Goal: Transaction & Acquisition: Purchase product/service

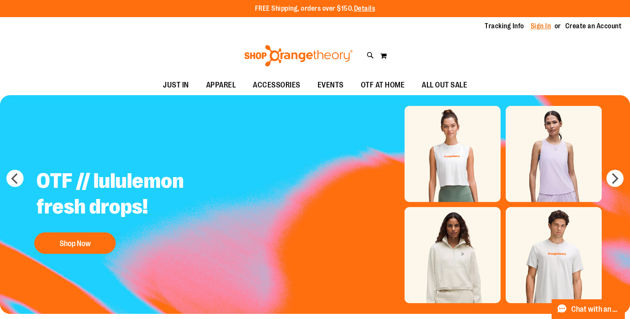
click at [534, 27] on link "Sign In" at bounding box center [541, 25] width 21 height 9
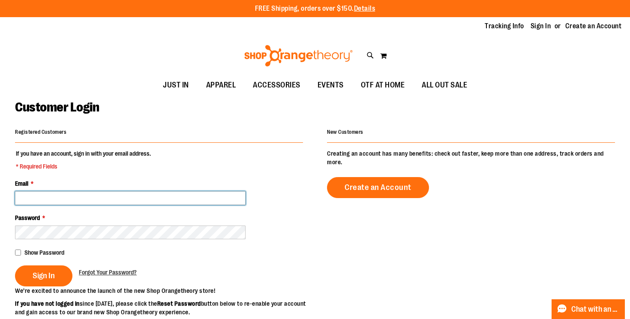
click at [90, 200] on input "Email *" at bounding box center [130, 198] width 231 height 14
type input "**********"
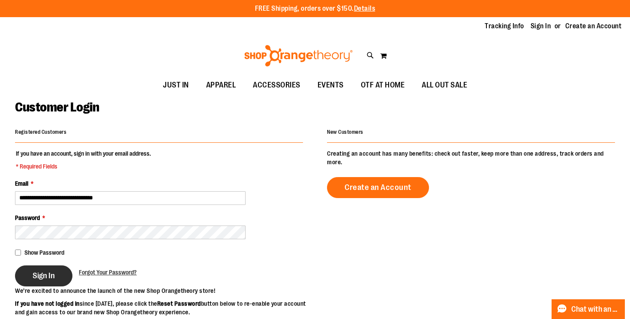
click at [46, 278] on span "Sign In" at bounding box center [44, 275] width 22 height 9
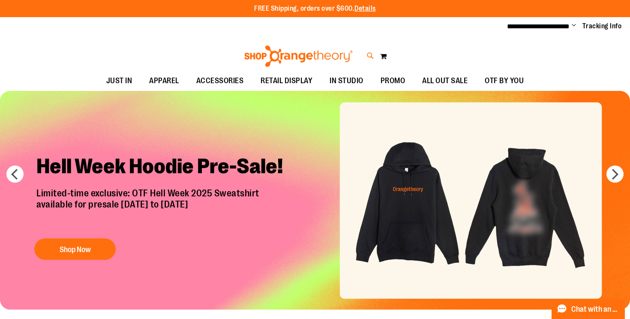
click at [370, 55] on icon at bounding box center [370, 56] width 7 height 10
click at [425, 5] on div "Search ****** Popular Suggestions $4.99" at bounding box center [315, 159] width 630 height 319
type input "******"
click at [469, 79] on p "# Type at least 3 character to search # Hit enter to search" at bounding box center [315, 71] width 499 height 17
click at [453, 79] on p "# Type at least 3 character to search # Hit enter to search" at bounding box center [315, 71] width 499 height 17
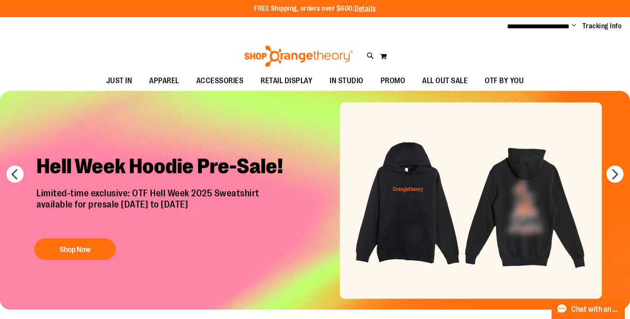
click at [619, 12] on link at bounding box center [619, 13] width 13 height 18
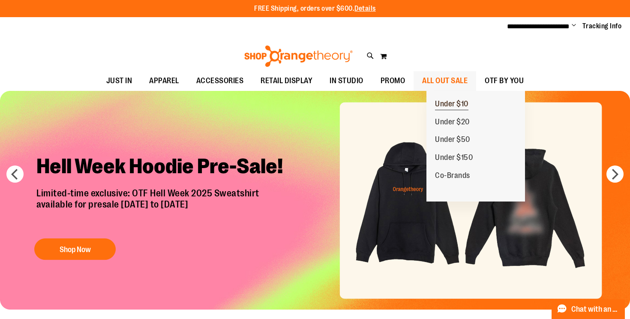
click at [442, 101] on span "Under $10" at bounding box center [451, 104] width 33 height 11
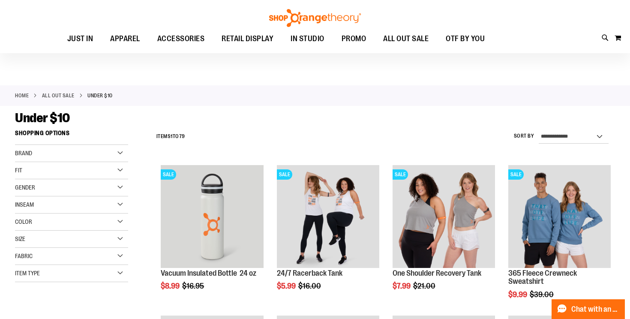
scroll to position [6, 0]
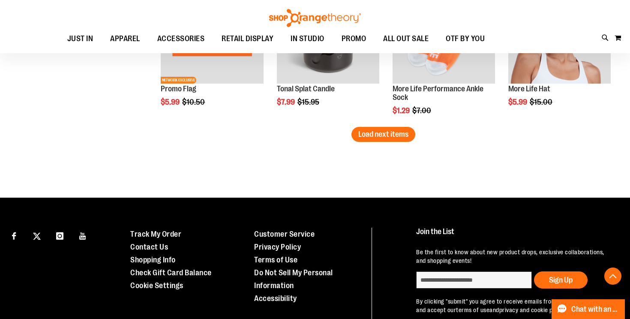
scroll to position [1392, 0]
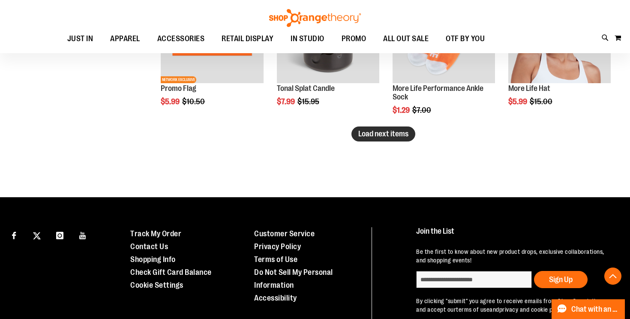
click at [390, 136] on span "Load next items" at bounding box center [383, 133] width 50 height 9
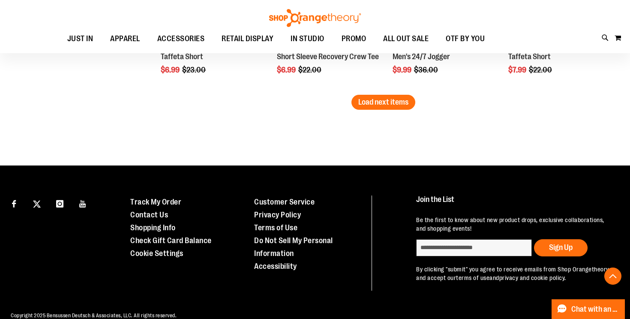
scroll to position [1884, 0]
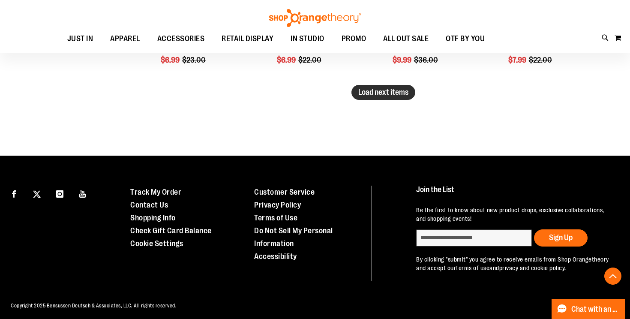
click at [383, 94] on span "Load next items" at bounding box center [383, 92] width 50 height 9
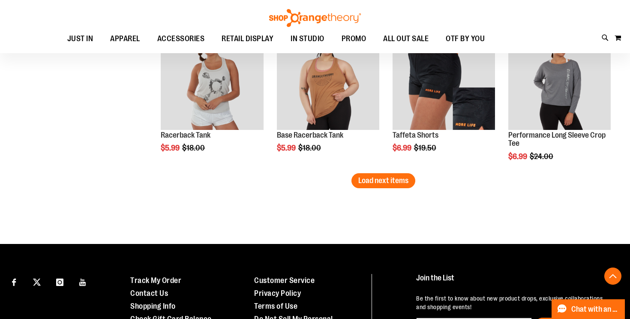
scroll to position [2248, 0]
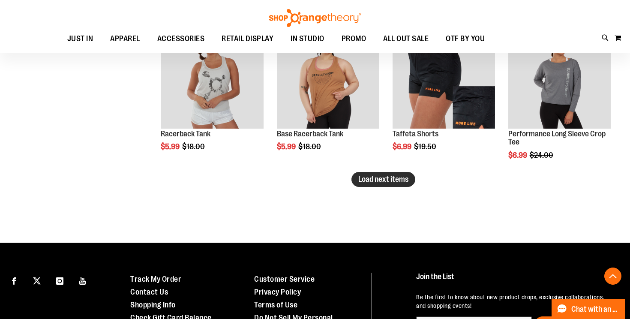
click at [387, 178] on span "Load next items" at bounding box center [383, 179] width 50 height 9
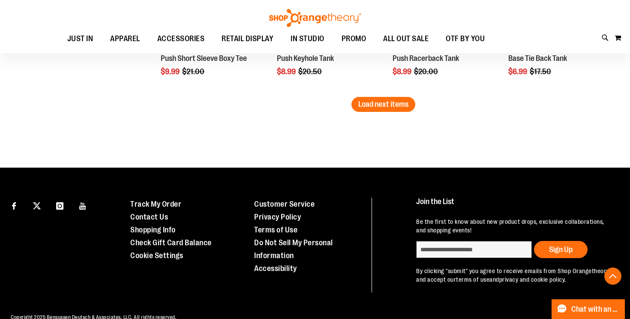
scroll to position [2796, 0]
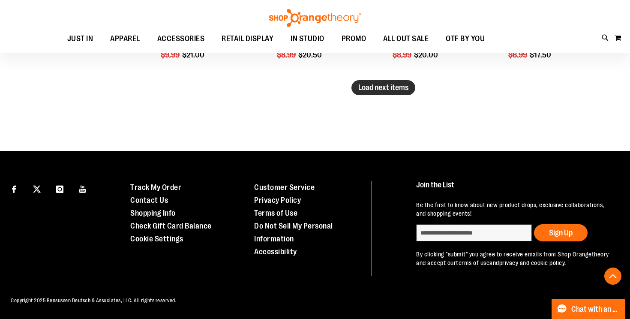
click at [384, 83] on span "Load next items" at bounding box center [383, 87] width 50 height 9
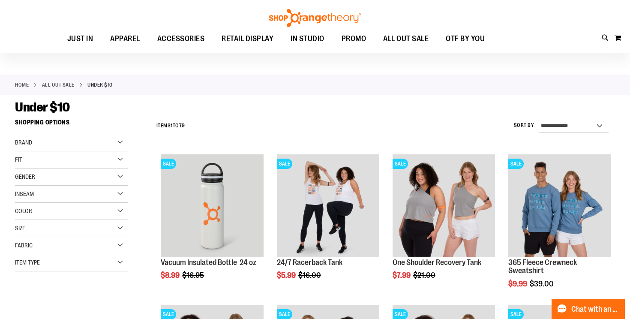
scroll to position [19, 0]
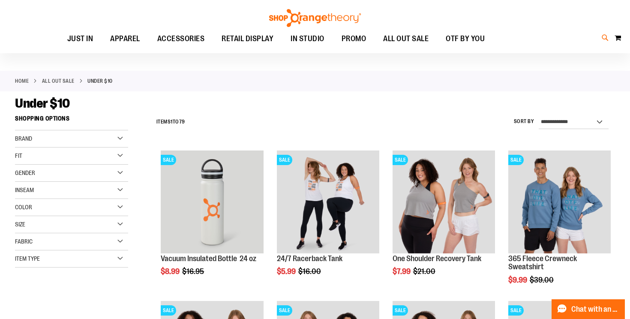
click at [604, 35] on icon at bounding box center [605, 38] width 7 height 10
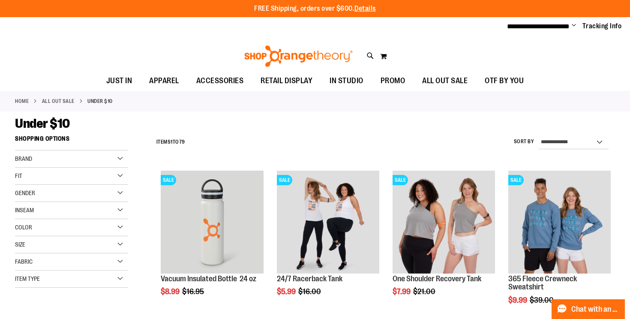
scroll to position [116, 0]
click at [86, 275] on link "See all results" at bounding box center [89, 277] width 39 height 7
type input "**********"
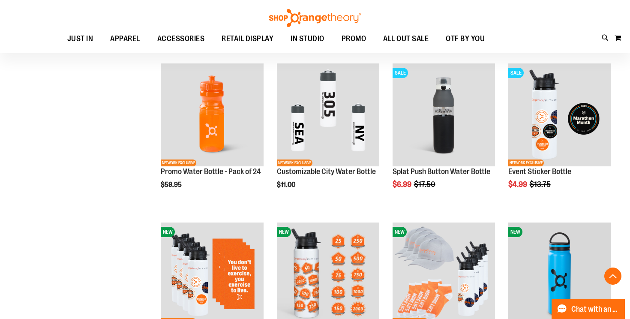
scroll to position [174, 0]
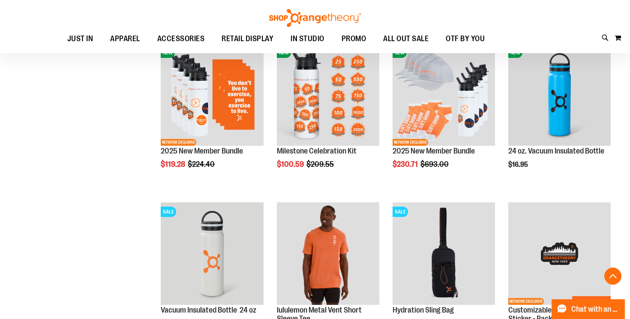
scroll to position [298, 0]
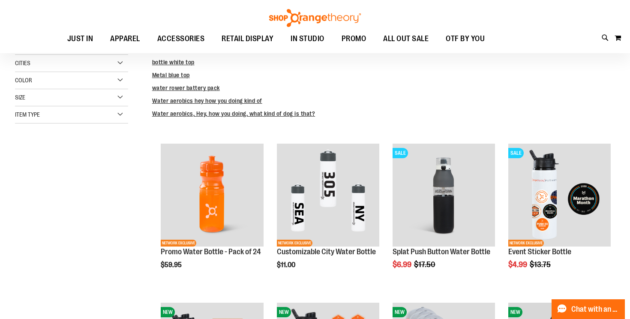
scroll to position [90, 0]
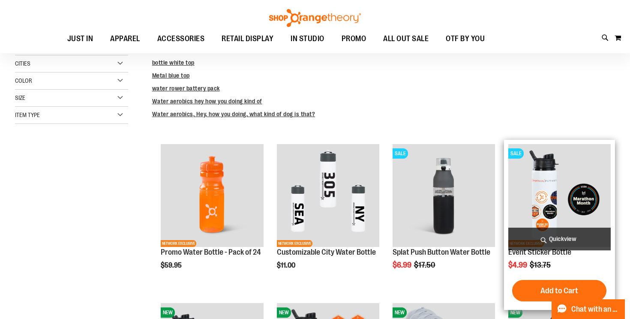
click at [537, 180] on img "product" at bounding box center [559, 195] width 102 height 102
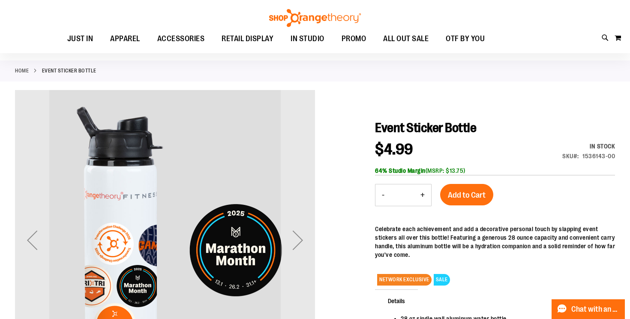
scroll to position [27, 0]
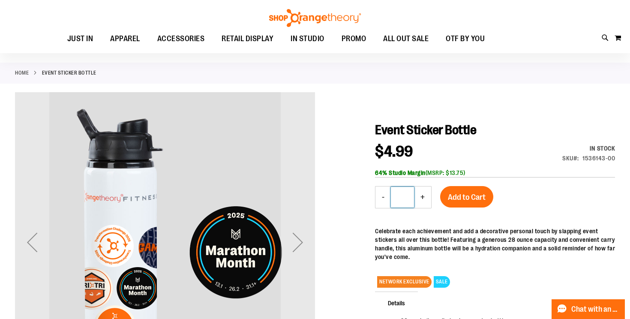
click at [407, 196] on input "*" at bounding box center [402, 197] width 23 height 21
type input "***"
click at [469, 196] on span "Add to Cart" at bounding box center [467, 196] width 38 height 9
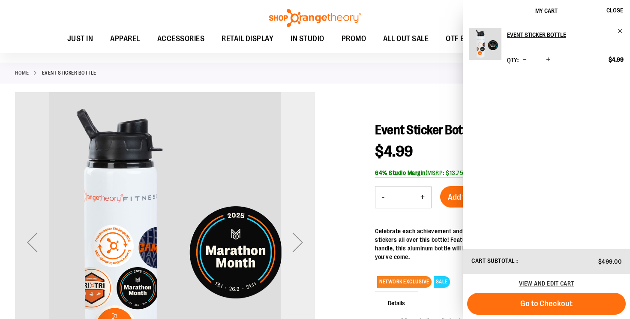
click at [298, 242] on div "Next" at bounding box center [298, 242] width 34 height 34
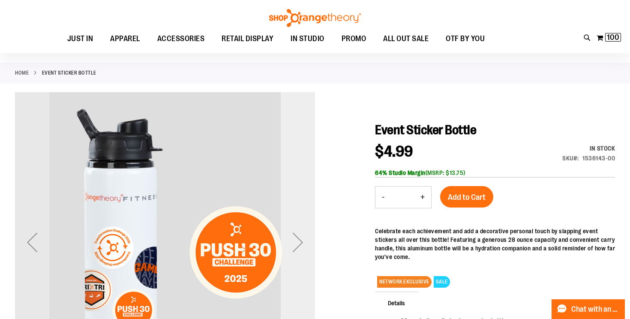
click at [298, 242] on div "Next" at bounding box center [298, 242] width 34 height 34
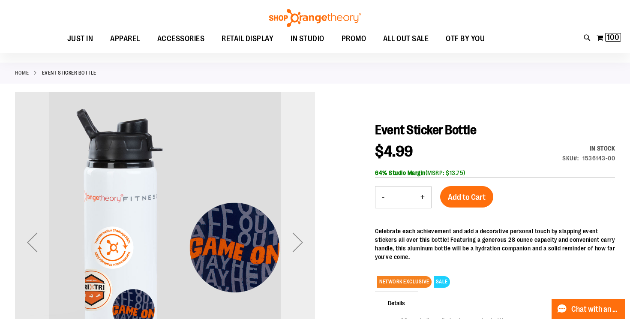
click at [298, 242] on div "Next" at bounding box center [298, 242] width 34 height 34
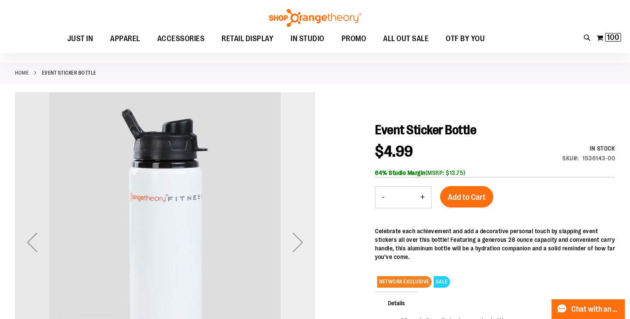
click at [301, 241] on div "Next" at bounding box center [298, 242] width 34 height 34
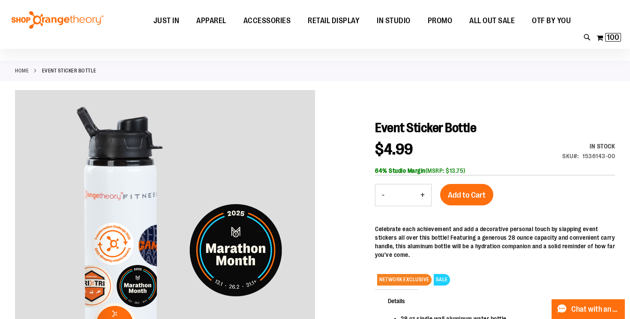
scroll to position [0, 0]
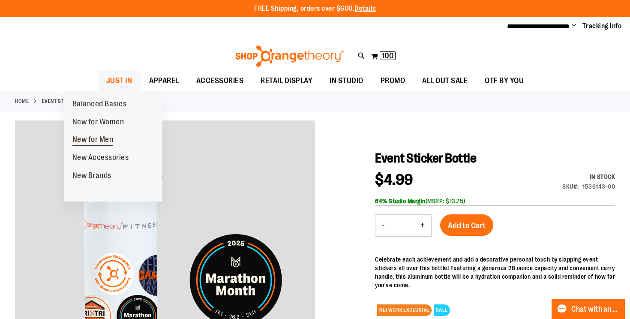
click at [91, 138] on span "New for Men" at bounding box center [92, 140] width 41 height 11
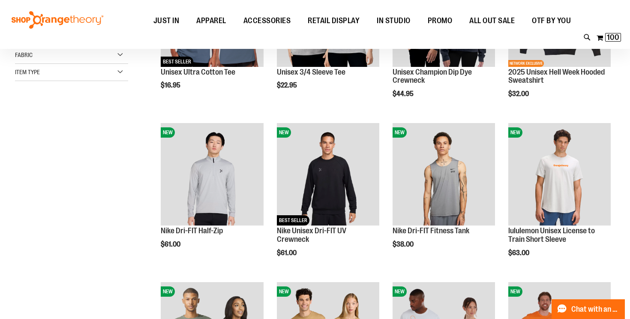
scroll to position [120, 0]
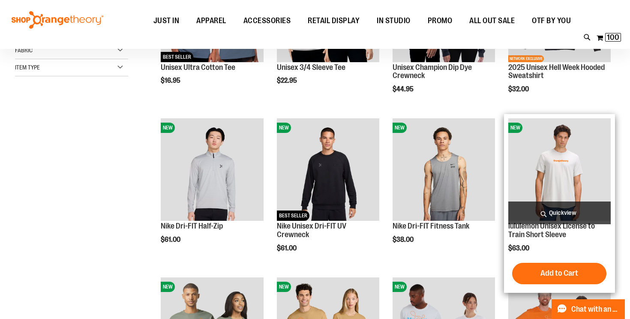
click at [544, 152] on img "product" at bounding box center [559, 169] width 102 height 102
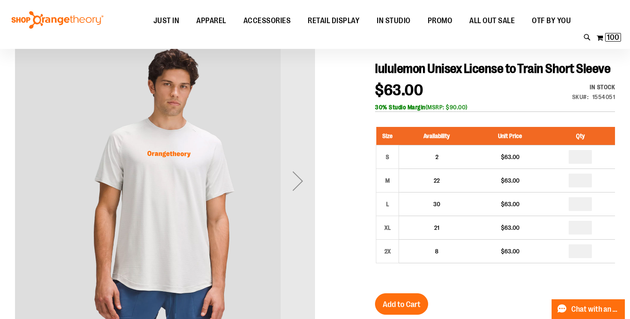
scroll to position [91, 0]
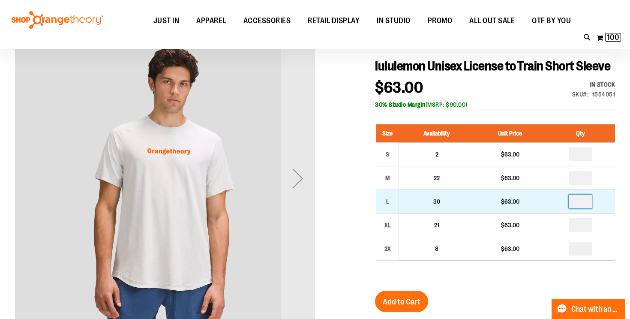
click at [588, 208] on input "number" at bounding box center [580, 202] width 23 height 14
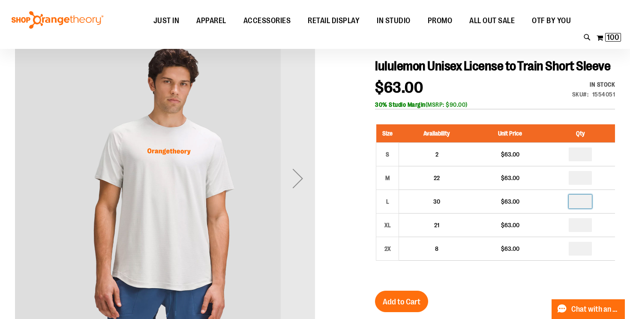
type input "*"
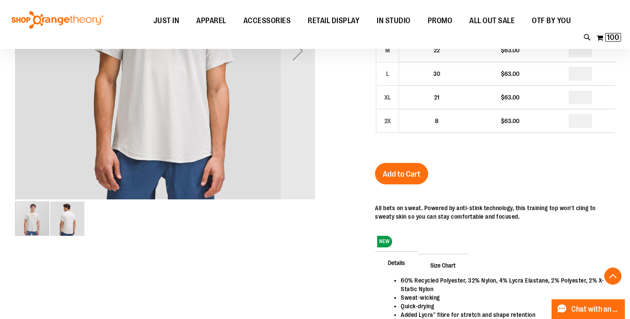
scroll to position [240, 0]
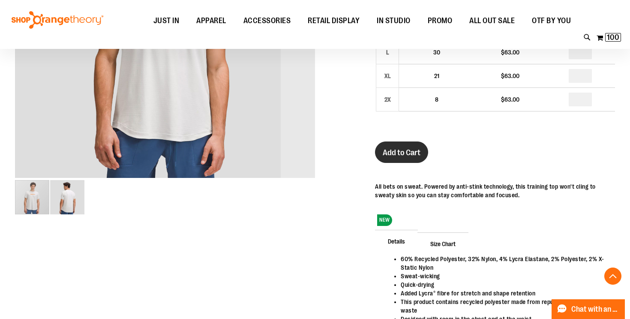
click at [416, 157] on span "Add to Cart" at bounding box center [402, 152] width 38 height 9
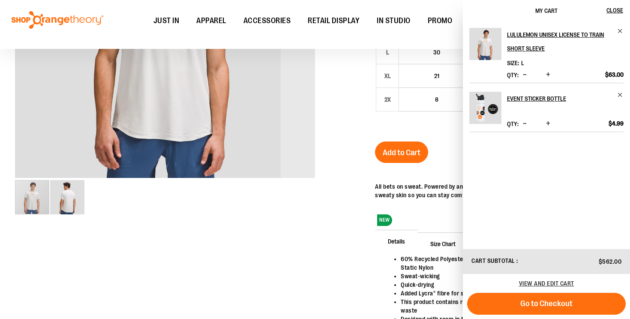
click at [544, 300] on span "Go to Checkout" at bounding box center [546, 303] width 52 height 9
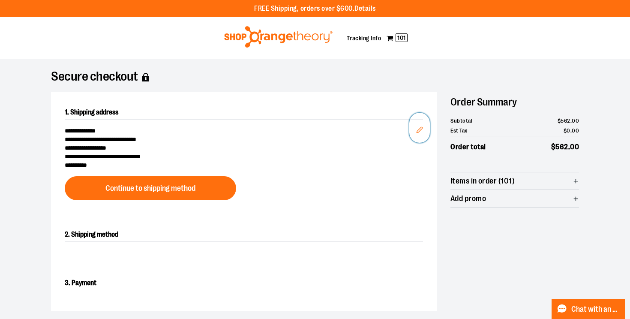
click at [418, 130] on icon "Edit" at bounding box center [419, 129] width 7 height 7
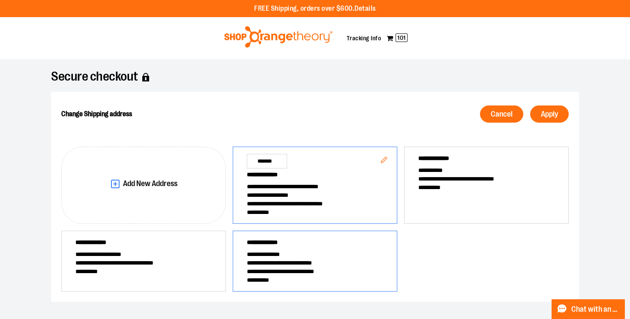
click at [254, 263] on span "**********" at bounding box center [315, 263] width 136 height 9
click at [541, 115] on span "Apply" at bounding box center [549, 114] width 17 height 8
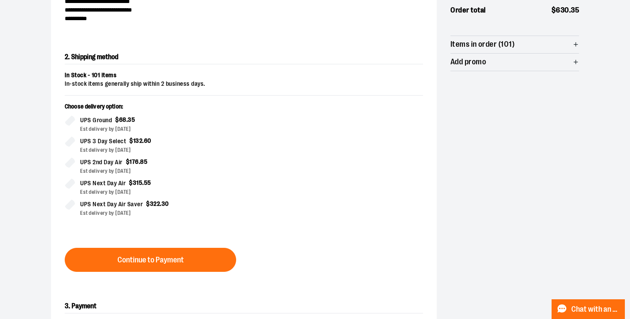
scroll to position [147, 0]
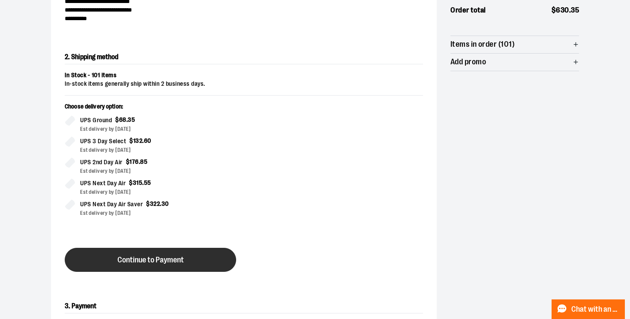
click at [171, 259] on span "Continue to Payment" at bounding box center [150, 260] width 66 height 8
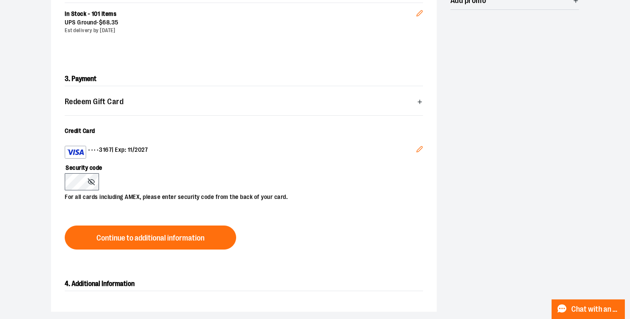
scroll to position [213, 0]
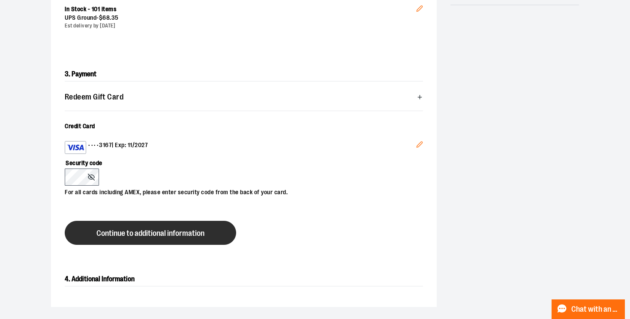
click at [129, 234] on span "Continue to additional information" at bounding box center [150, 233] width 108 height 8
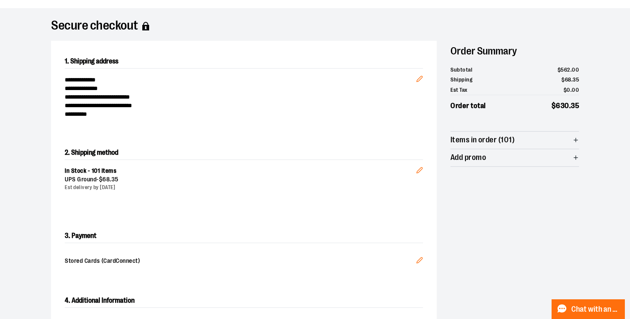
scroll to position [52, 0]
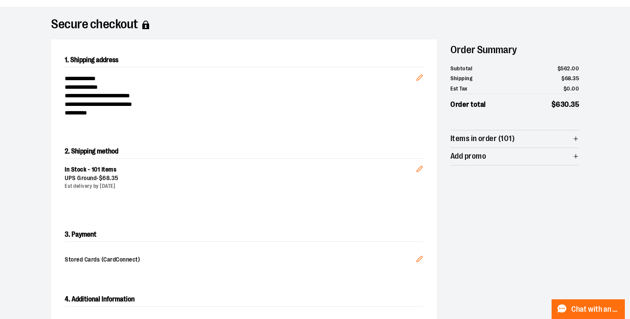
click at [577, 156] on icon "button" at bounding box center [576, 156] width 6 height 6
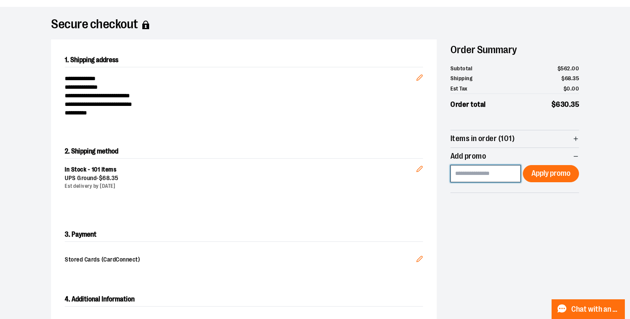
click at [470, 172] on input at bounding box center [486, 173] width 70 height 17
paste input "**********"
type input "**********"
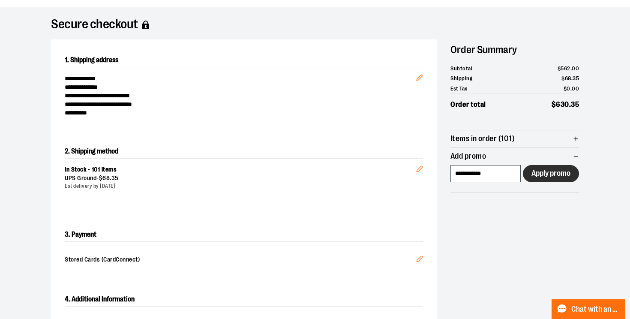
click at [553, 169] on span "Apply promo" at bounding box center [551, 173] width 39 height 8
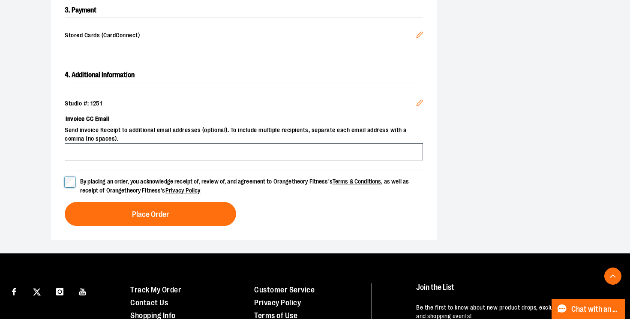
scroll to position [388, 0]
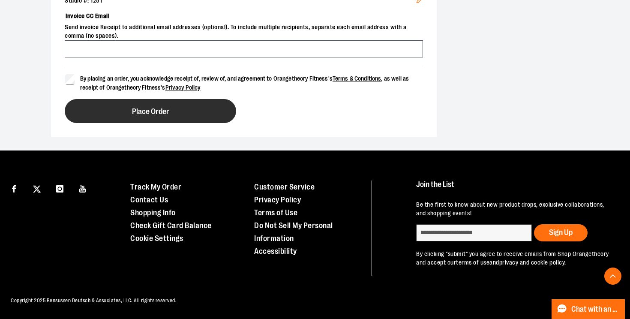
click at [141, 108] on span "Place Order" at bounding box center [150, 112] width 37 height 8
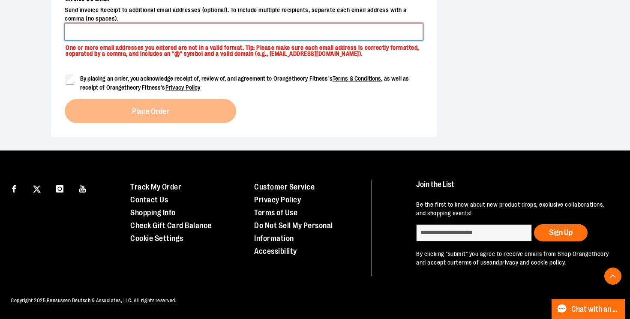
click at [110, 32] on input "Invoice CC Email" at bounding box center [244, 31] width 358 height 17
type input "**********"
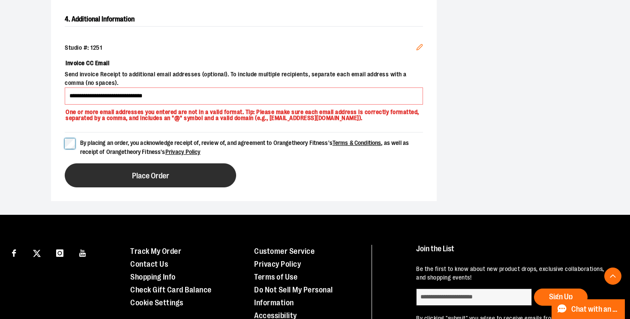
scroll to position [356, 0]
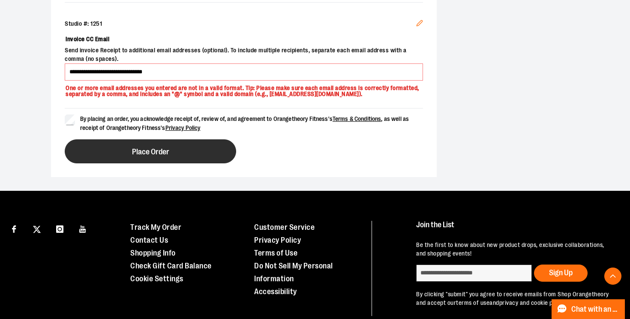
click at [152, 155] on span "Place Order" at bounding box center [150, 152] width 37 height 8
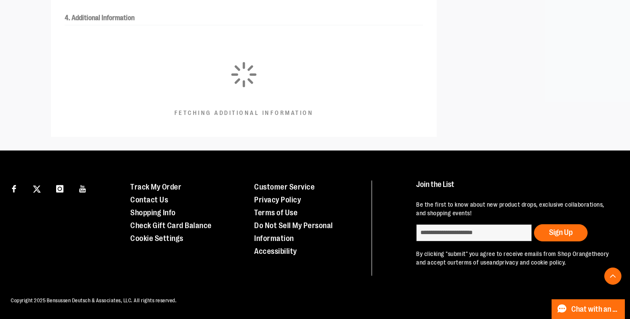
scroll to position [246, 0]
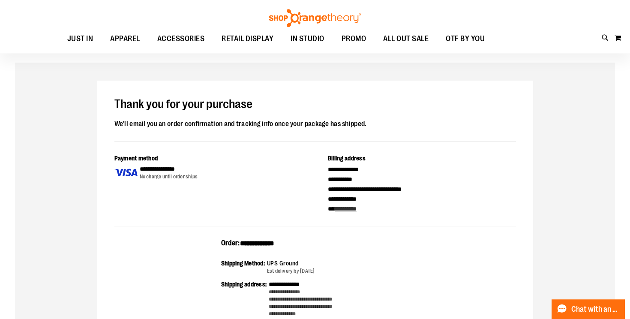
scroll to position [33, 0]
